Goal: Check status

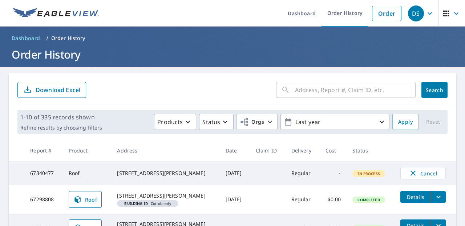
drag, startPoint x: 94, startPoint y: 151, endPoint x: 87, endPoint y: 151, distance: 6.6
click at [87, 151] on th "Product" at bounding box center [87, 150] width 49 height 21
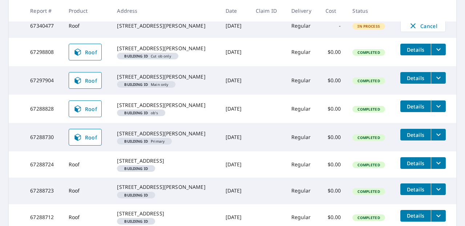
scroll to position [161, 0]
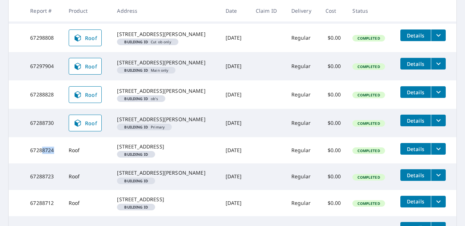
drag, startPoint x: 41, startPoint y: 186, endPoint x: 54, endPoint y: 175, distance: 17.0
click at [54, 163] on td "67288724" at bounding box center [43, 150] width 38 height 26
drag, startPoint x: 54, startPoint y: 174, endPoint x: 20, endPoint y: 184, distance: 35.1
click at [20, 163] on tr "67288724 Roof [STREET_ADDRESS] Building ID [DATE] Regular $0.00 Completed Detai…" at bounding box center [233, 150] width 448 height 26
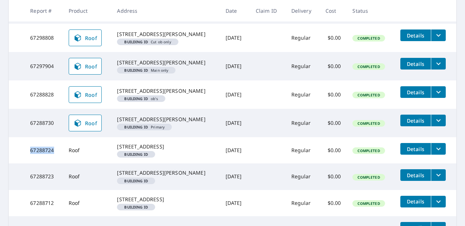
click at [20, 163] on td at bounding box center [17, 150] width 16 height 26
drag, startPoint x: 29, startPoint y: 177, endPoint x: 53, endPoint y: 177, distance: 24.4
click at [53, 163] on td "67288724" at bounding box center [43, 150] width 38 height 26
drag, startPoint x: 53, startPoint y: 177, endPoint x: 33, endPoint y: 177, distance: 20.0
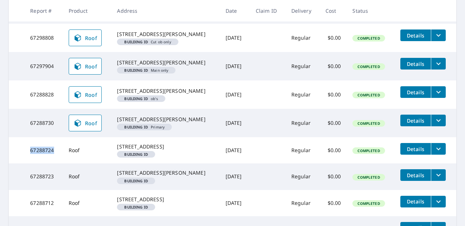
click at [33, 163] on td "67288724" at bounding box center [43, 150] width 38 height 26
drag, startPoint x: 116, startPoint y: 169, endPoint x: 192, endPoint y: 177, distance: 76.1
click at [192, 150] on div "[STREET_ADDRESS]" at bounding box center [165, 146] width 97 height 7
